Goal: Task Accomplishment & Management: Use online tool/utility

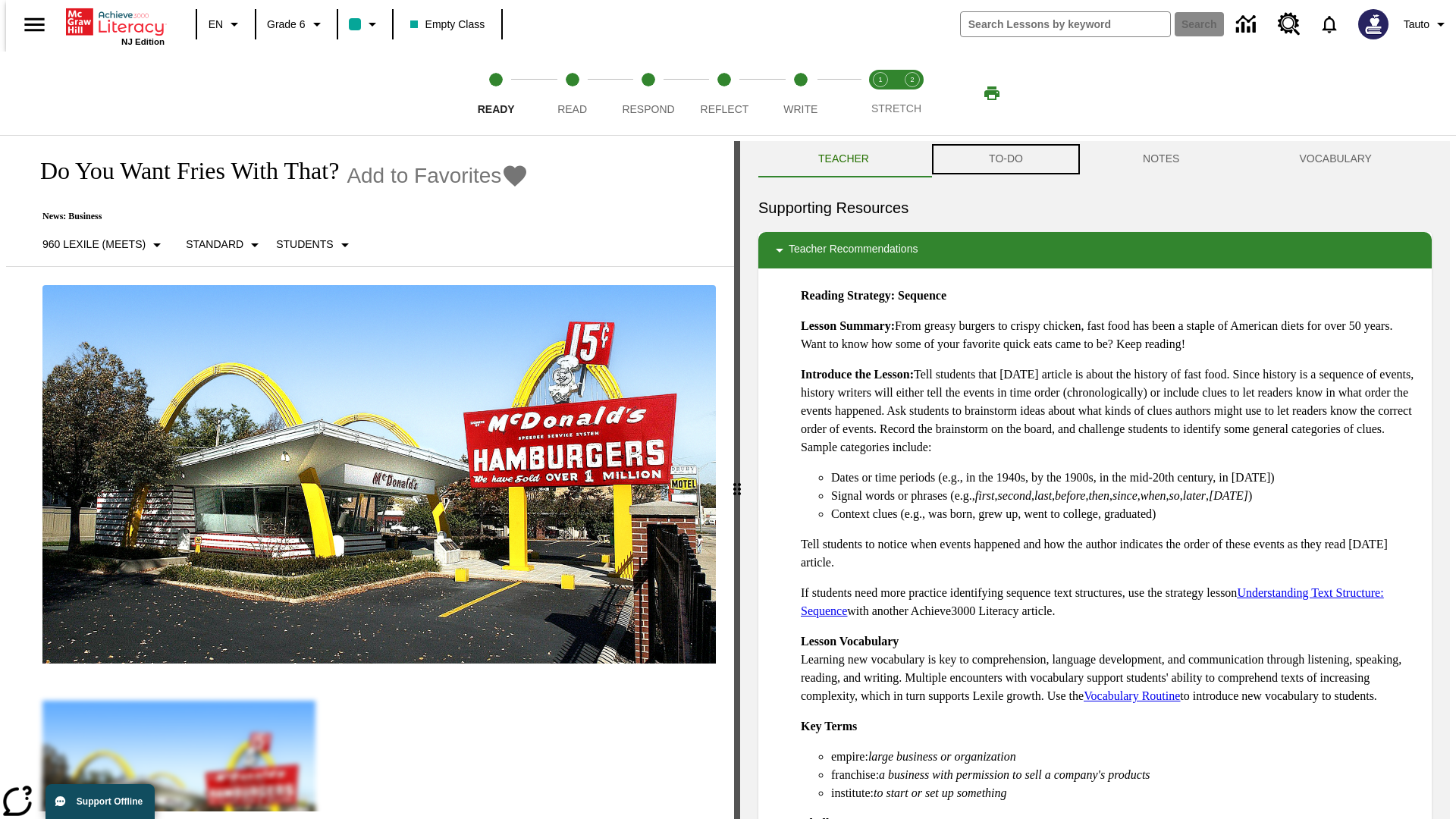
click at [1005, 159] on button "TO-DO" at bounding box center [1006, 159] width 154 height 36
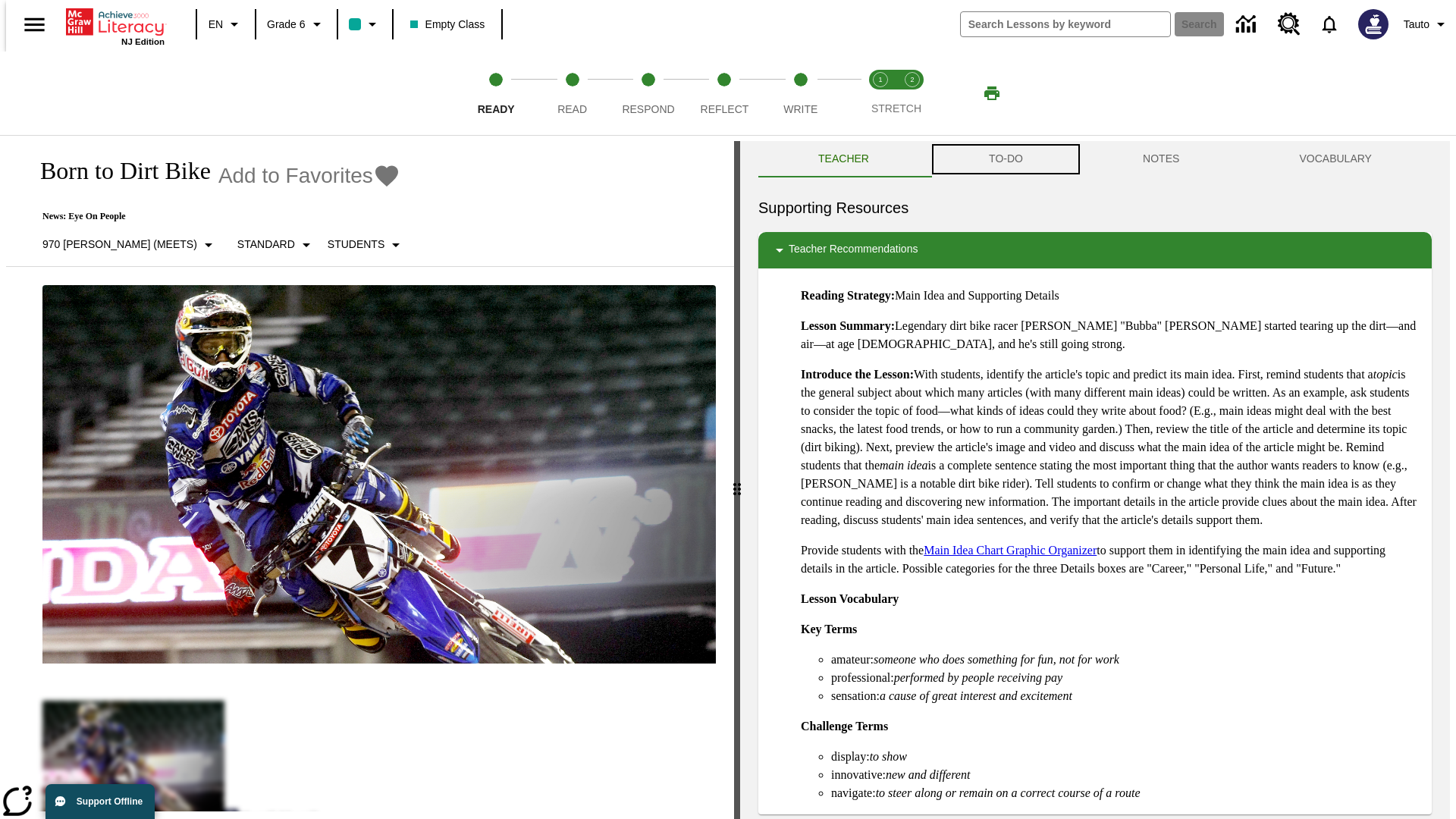
click at [1005, 159] on button "TO-DO" at bounding box center [1006, 159] width 154 height 36
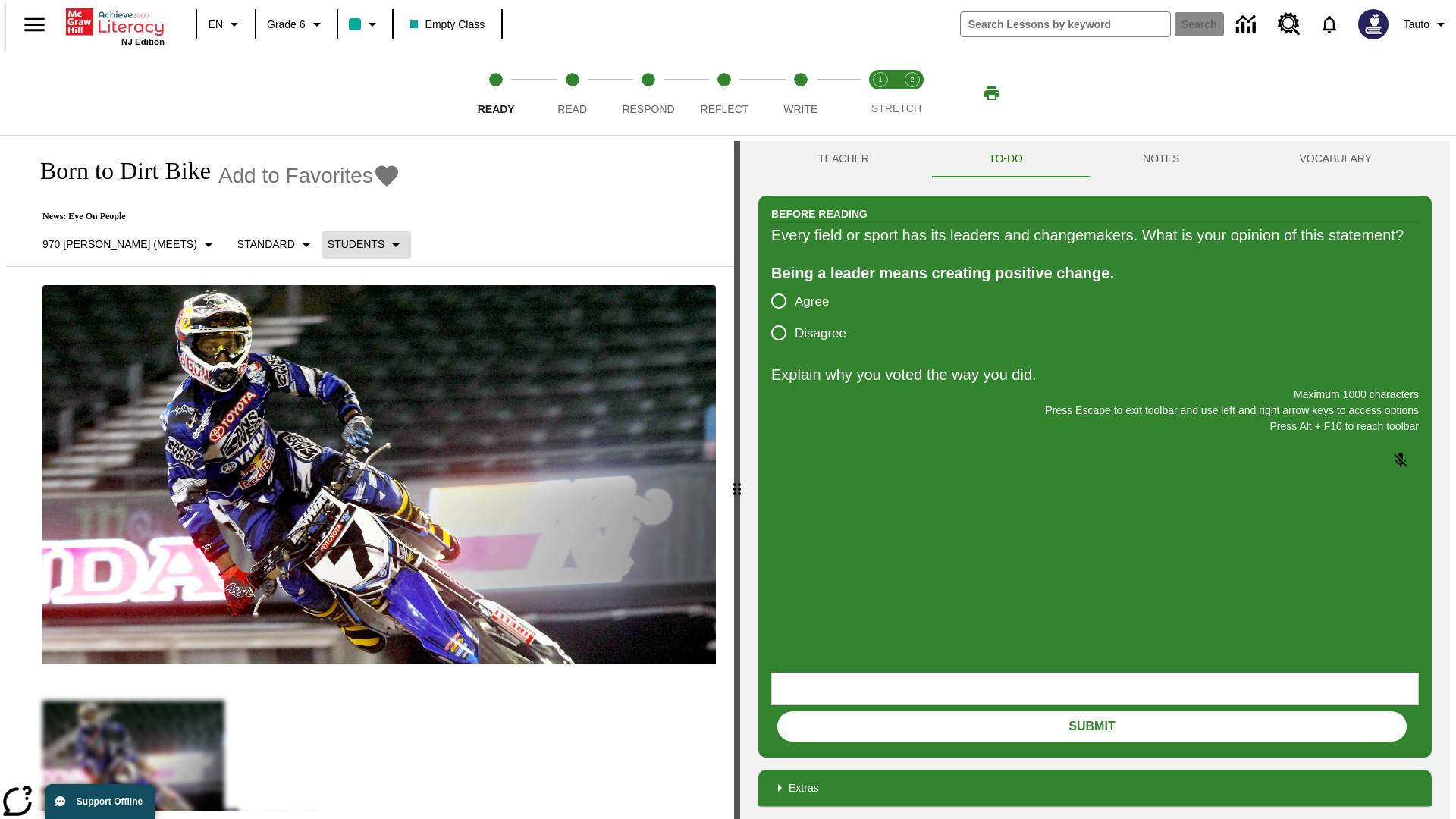
click at [327, 244] on p "Students" at bounding box center [355, 244] width 57 height 16
